Goal: Task Accomplishment & Management: Manage account settings

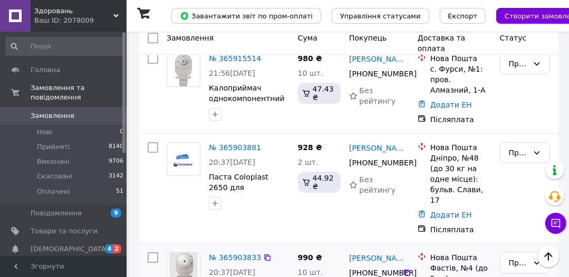
scroll to position [2420, 0]
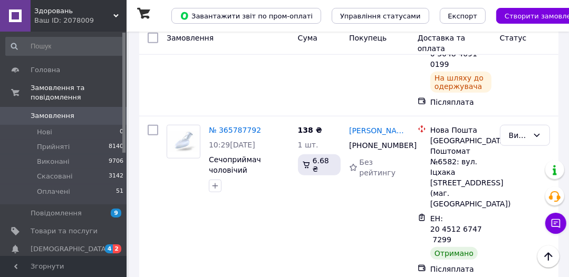
scroll to position [2825, 0]
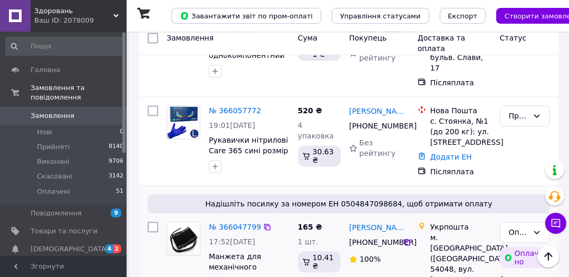
scroll to position [1561, 0]
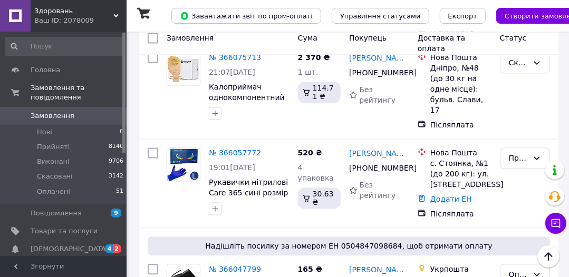
click at [74, 111] on span "Замовлення" at bounding box center [64, 115] width 67 height 9
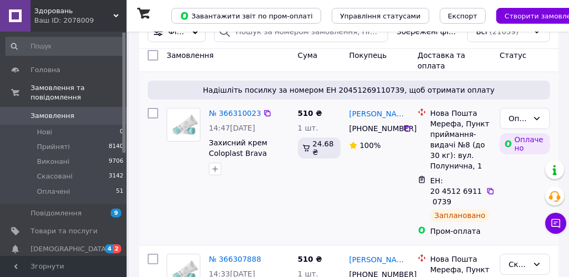
scroll to position [211, 0]
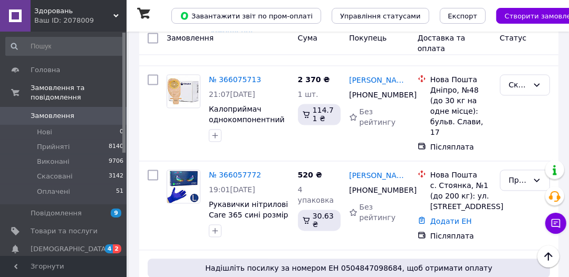
scroll to position [1565, 0]
